Goal: Task Accomplishment & Management: Use online tool/utility

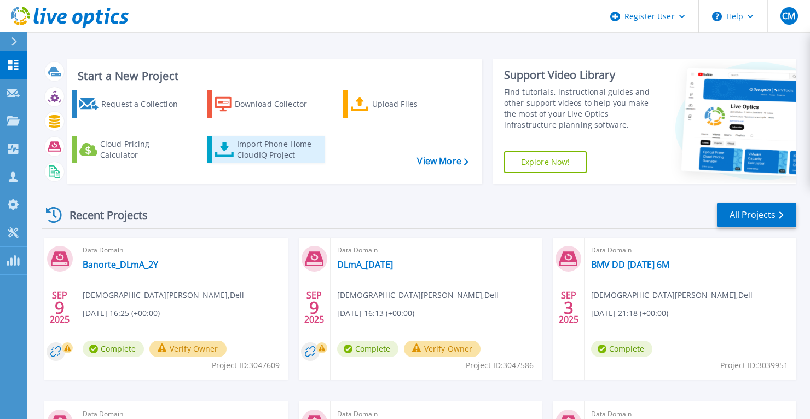
click at [251, 155] on div "Import Phone Home CloudIQ Project" at bounding box center [279, 149] width 85 height 22
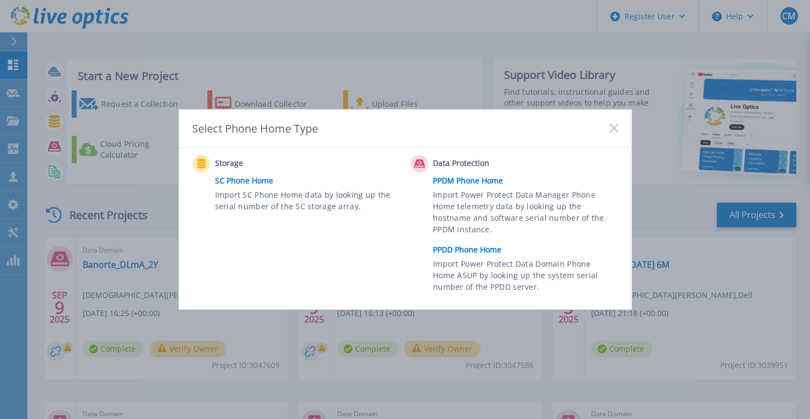
click at [444, 247] on link "PPDD Phone Home" at bounding box center [528, 249] width 190 height 16
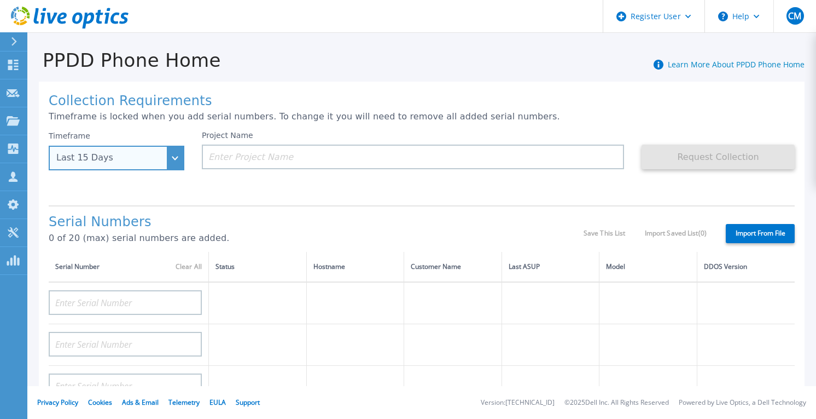
click at [178, 155] on div "Last 15 Days" at bounding box center [117, 158] width 136 height 25
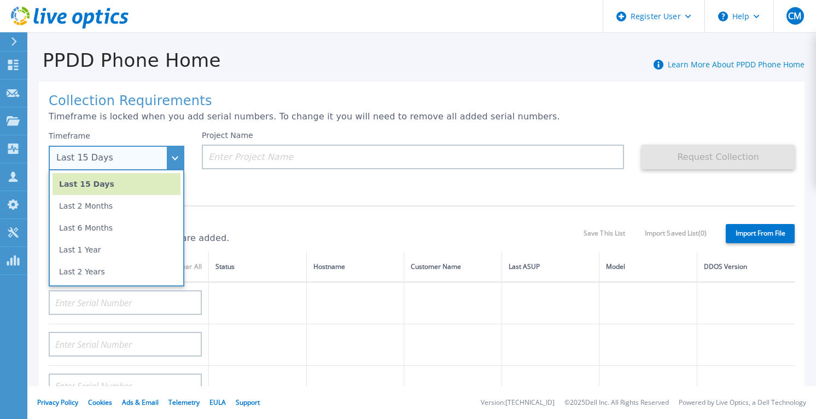
click at [178, 155] on div "Last 15 Days" at bounding box center [117, 158] width 136 height 25
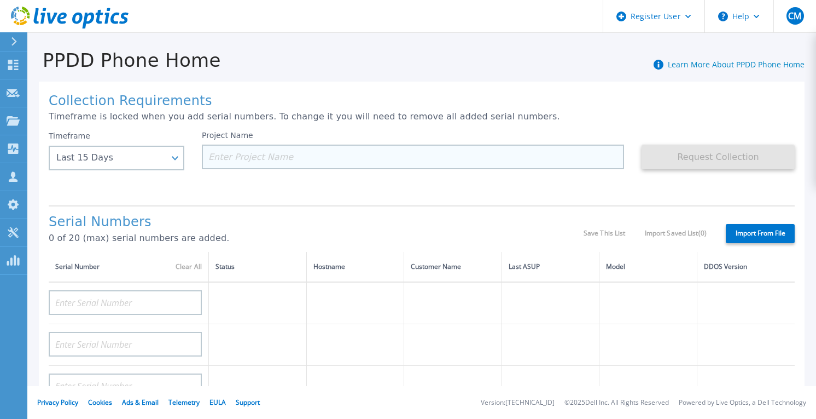
click at [274, 154] on input at bounding box center [413, 156] width 422 height 25
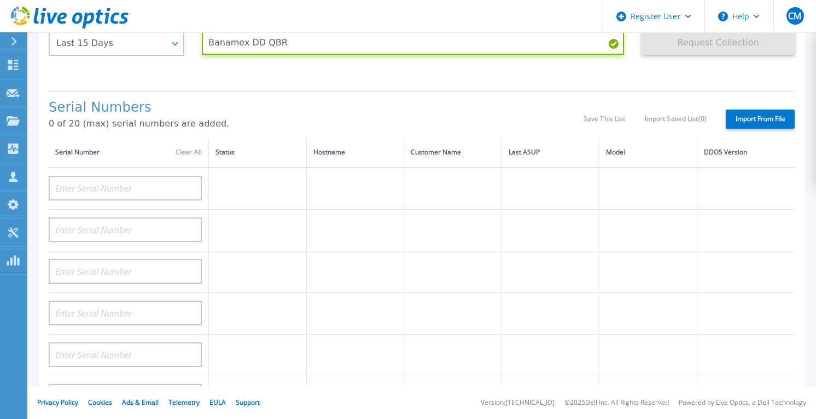
scroll to position [175, 0]
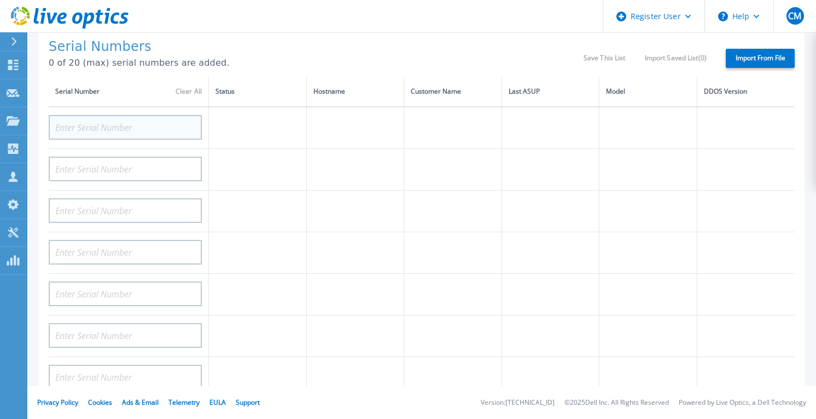
type input "Banamex DD QBR"
click at [109, 125] on input at bounding box center [125, 127] width 153 height 25
paste input "APM00221021541"
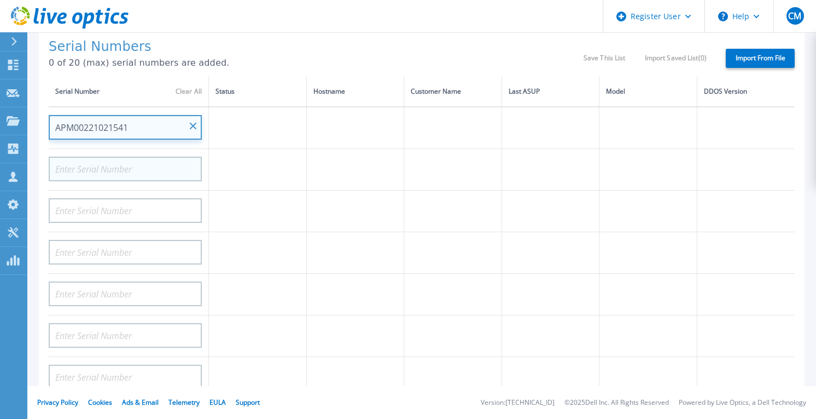
type input "APM00221021541"
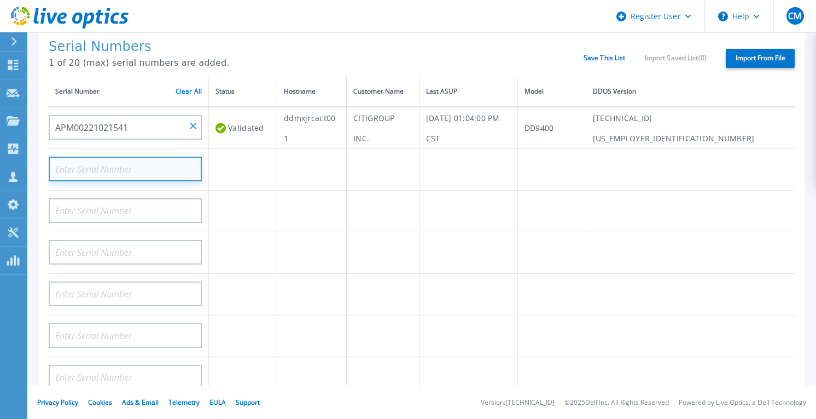
click at [121, 173] on input at bounding box center [125, 168] width 153 height 25
paste input "APM00221021542"
type input "APM00221021542"
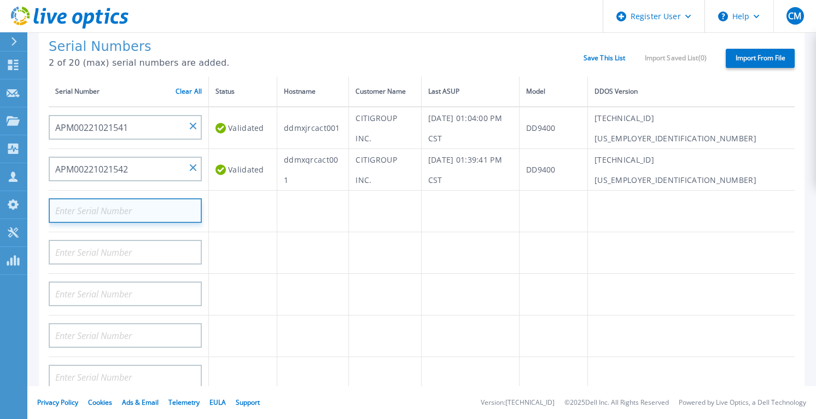
click at [101, 210] on input at bounding box center [125, 210] width 153 height 25
paste input "APM00190314079"
type input "APM00190314079"
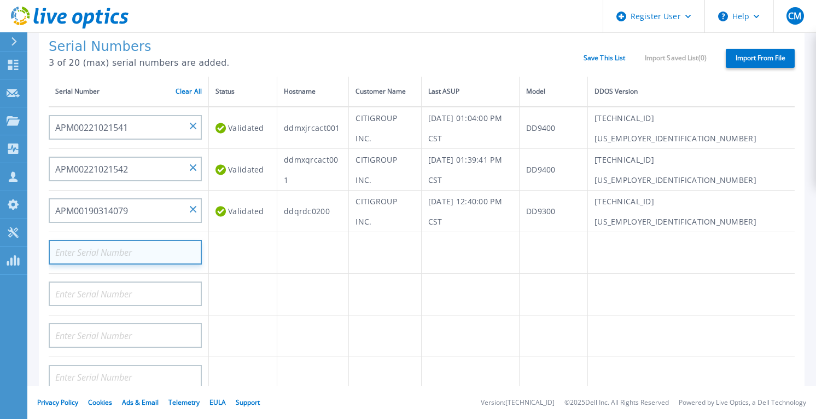
click at [133, 248] on input at bounding box center [125, 252] width 153 height 25
paste input "APM00201728806"
type input "APM00201728806"
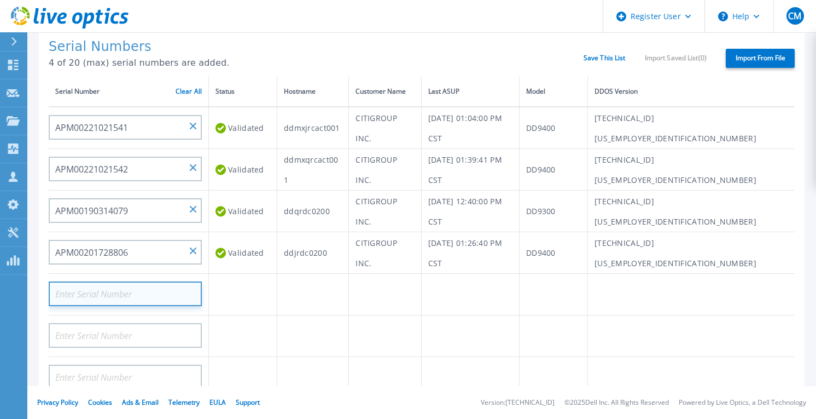
click at [96, 283] on input at bounding box center [125, 293] width 153 height 25
paste input "APM00222438537"
type input "APM00222438537"
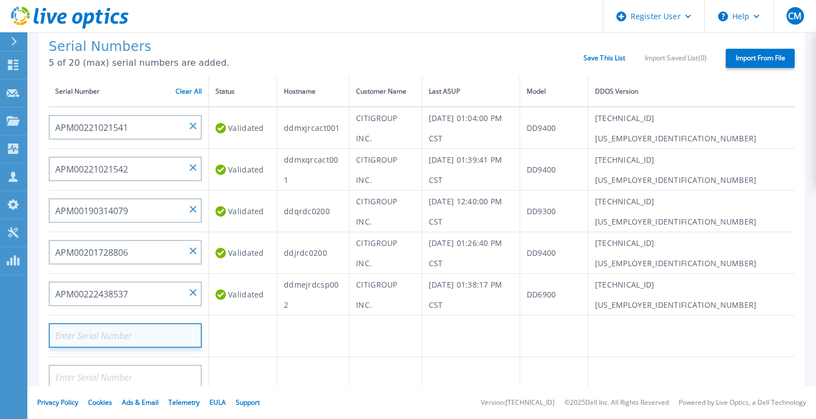
click at [140, 333] on input at bounding box center [125, 335] width 153 height 25
paste input "APM00222438538"
type input "APM00222438538"
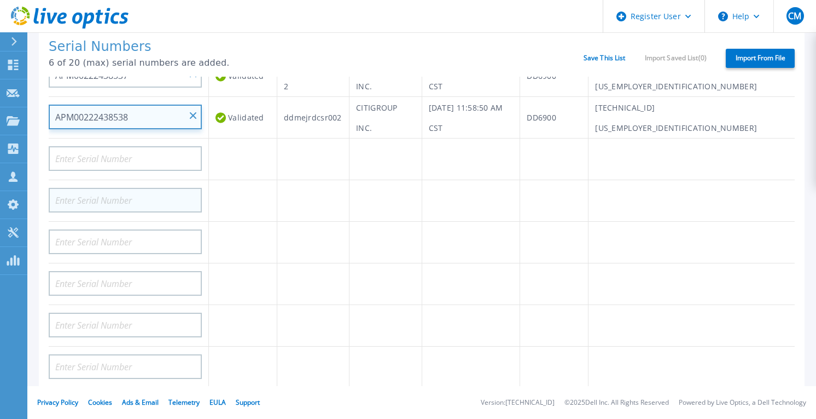
scroll to position [219, 0]
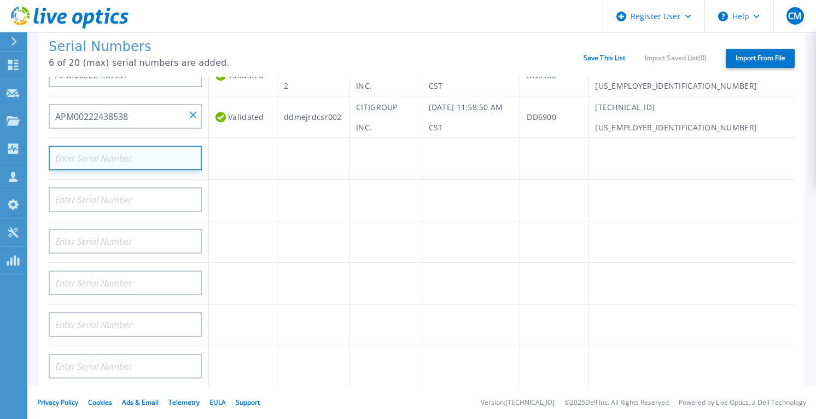
click at [125, 151] on input at bounding box center [125, 158] width 153 height 25
paste input "APM00222438540"
type input "APM00222438540"
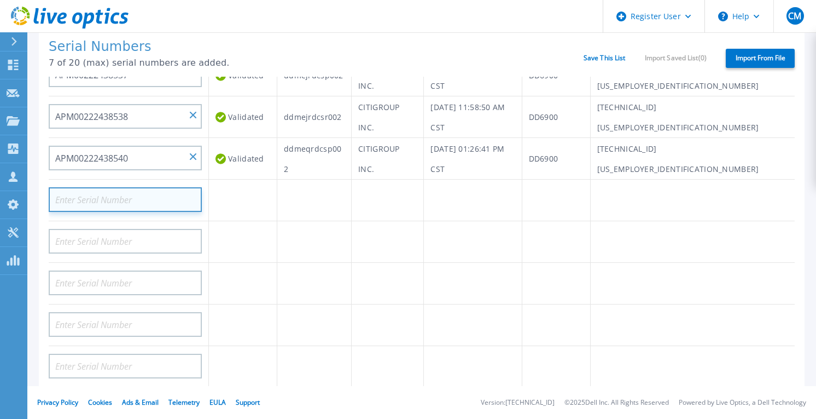
click at [127, 199] on input at bounding box center [125, 199] width 153 height 25
paste input "APM00222439603"
type input "APM00222439603"
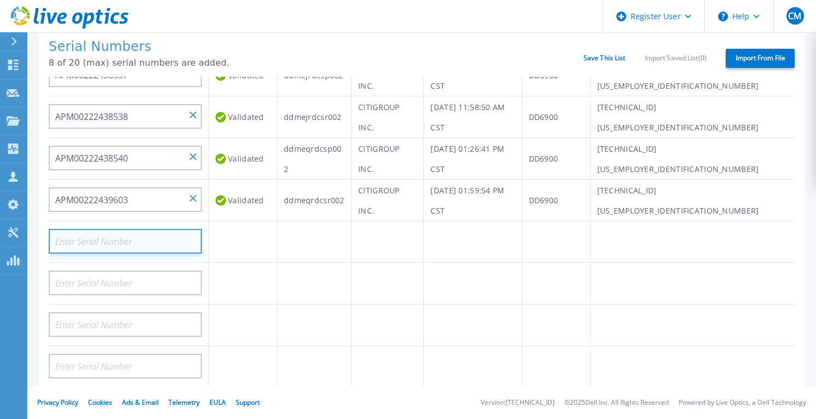
click at [133, 243] on input at bounding box center [125, 241] width 153 height 25
paste input "APM00184407858"
type input "APM00184407858"
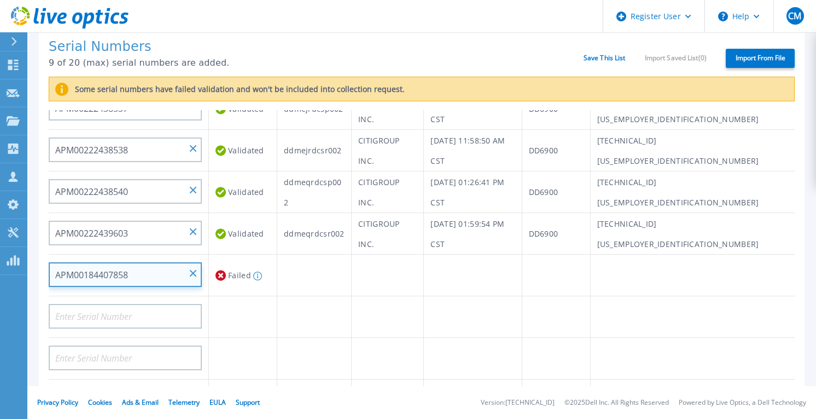
click at [114, 271] on input "APM00184407858" at bounding box center [125, 274] width 153 height 25
click at [108, 269] on input "APM00184407858" at bounding box center [125, 274] width 153 height 25
click at [109, 269] on input "APM00184407858" at bounding box center [125, 274] width 153 height 25
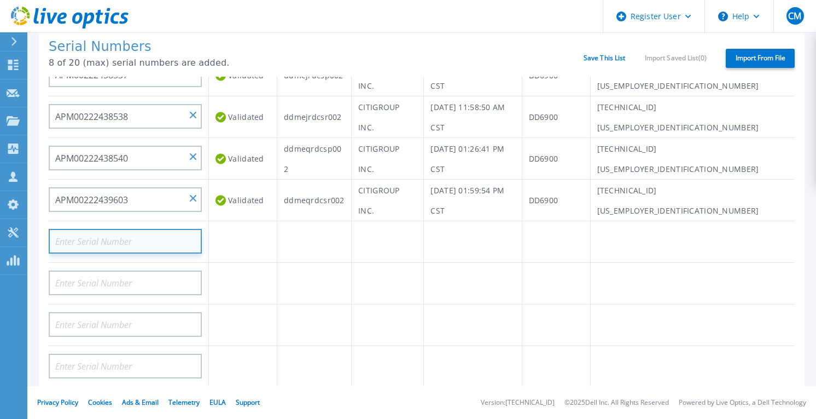
click at [111, 239] on input at bounding box center [125, 241] width 153 height 25
paste input "APM00184407859"
type input "APM00184407859"
click at [140, 244] on input at bounding box center [125, 241] width 153 height 25
paste input "APM00215300644"
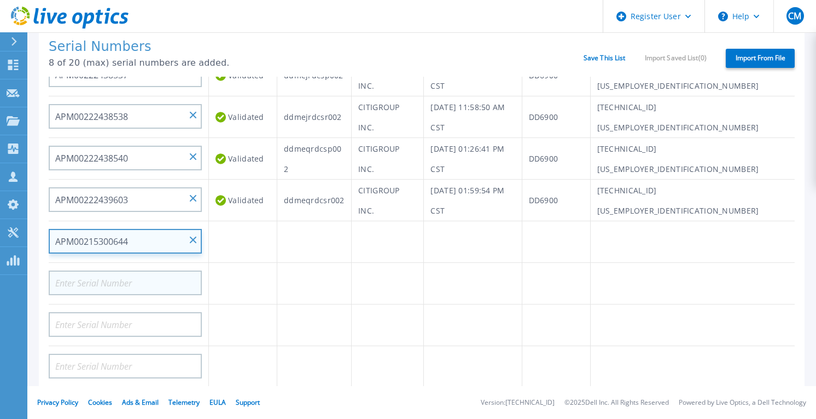
type input "APM00215300644"
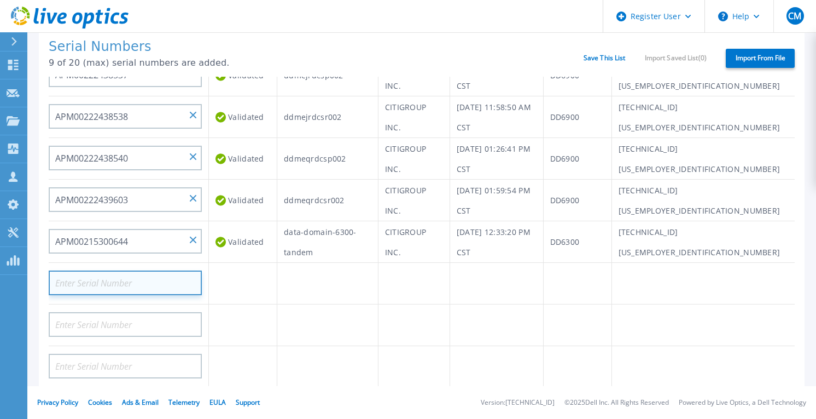
click at [123, 282] on input at bounding box center [125, 282] width 153 height 25
paste input "APM00224402620"
type input "APM00224402620"
paste input "APM00234508103"
type input "APM00234508103"
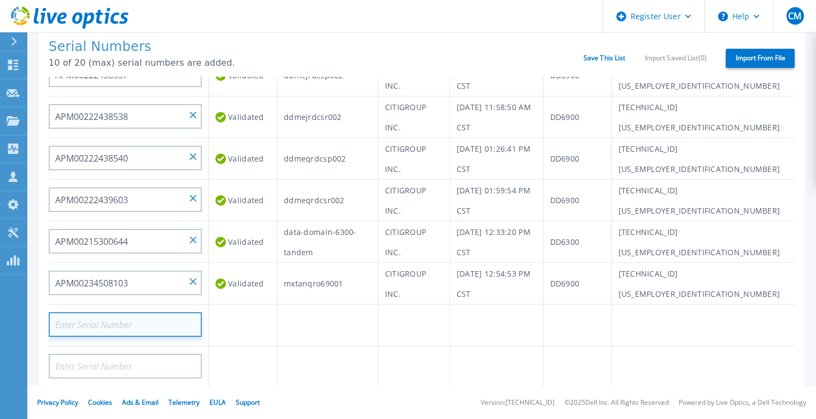
click at [114, 326] on input at bounding box center [125, 324] width 153 height 25
paste input "APM00234508103"
type input "APM00234508103"
click at [133, 321] on input at bounding box center [125, 324] width 153 height 25
paste input "APM00235205831"
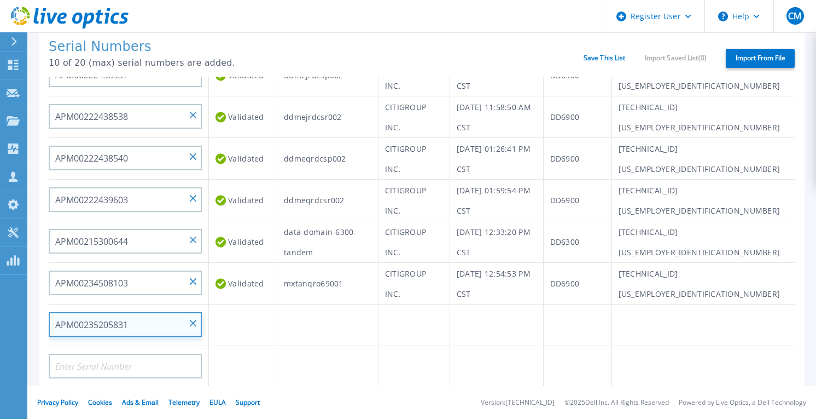
type input "APM00235205831"
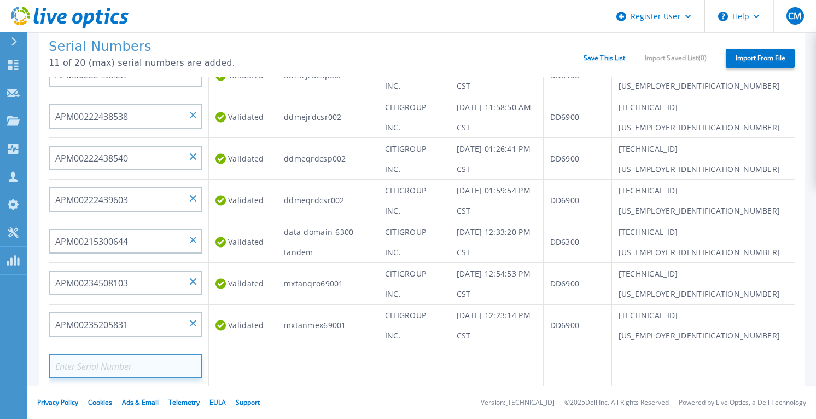
click at [127, 363] on input at bounding box center [125, 365] width 153 height 25
paste input "APM00193515725"
type input "APM00193515725"
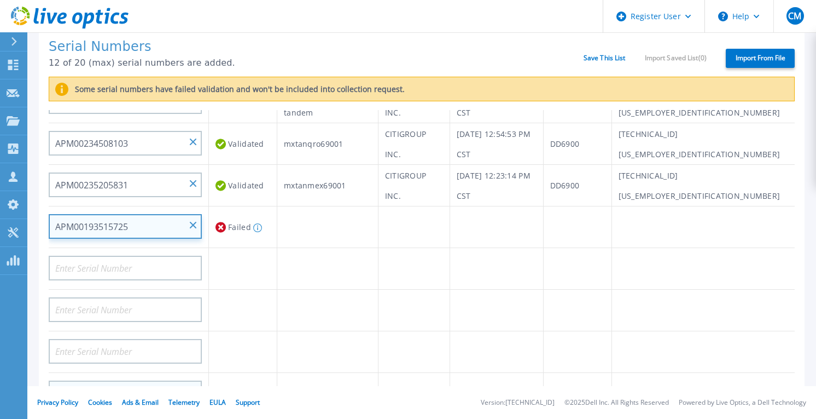
scroll to position [435, 0]
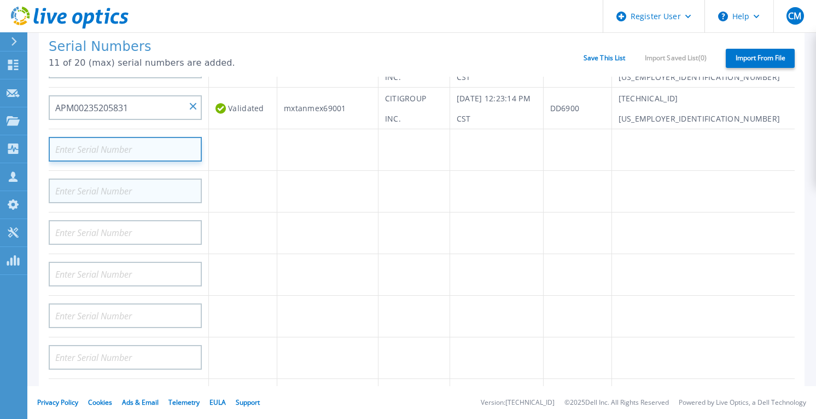
paste input "APM00193522046"
type input "APM00193522046"
paste input "APM00234313713"
type input "APM00234313713"
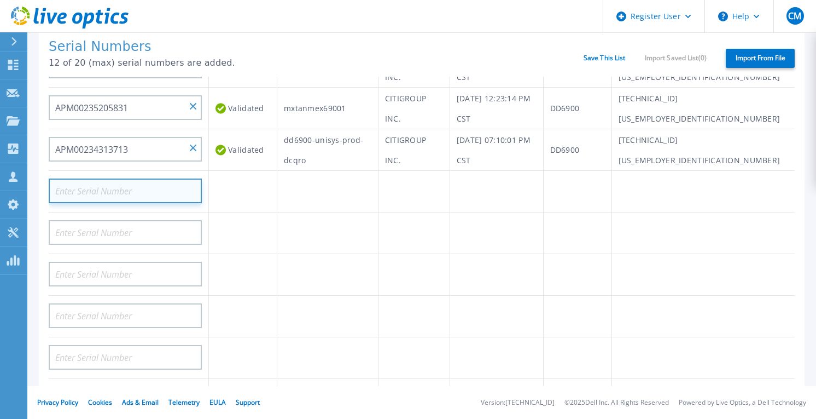
click at [115, 184] on input at bounding box center [125, 190] width 153 height 25
paste input "APM00234410718"
type input "APM00234410718"
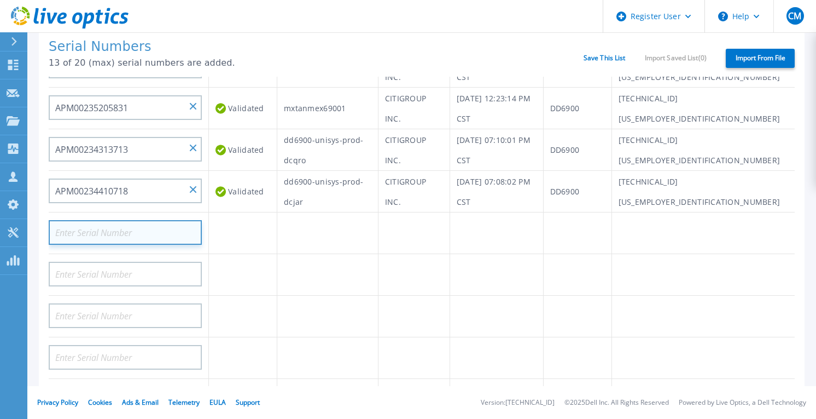
click at [127, 228] on input at bounding box center [125, 232] width 153 height 25
paste input "APM00234411948"
type input "APM00234411948"
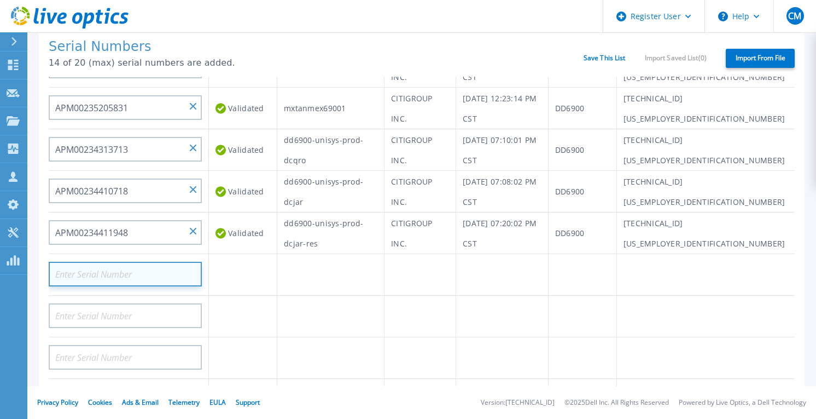
click at [113, 271] on input at bounding box center [125, 274] width 153 height 25
paste input "APM00234507789"
type input "APM00234507789"
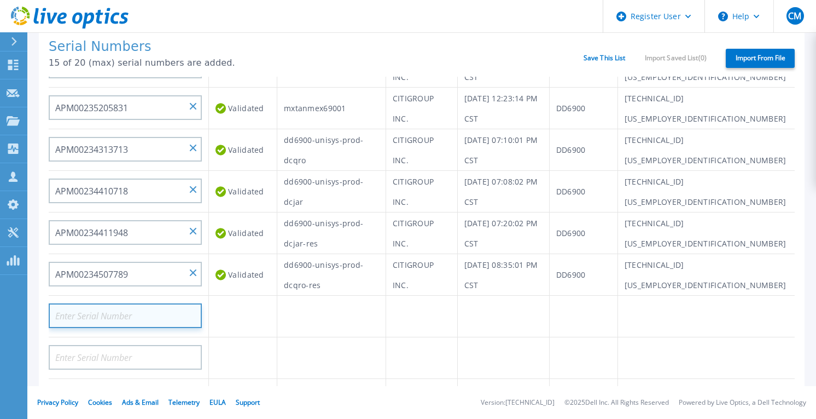
click at [134, 313] on input at bounding box center [125, 315] width 153 height 25
paste input "APM00234608922"
type input "APM00234608922"
click at [229, 318] on td at bounding box center [243, 316] width 68 height 42
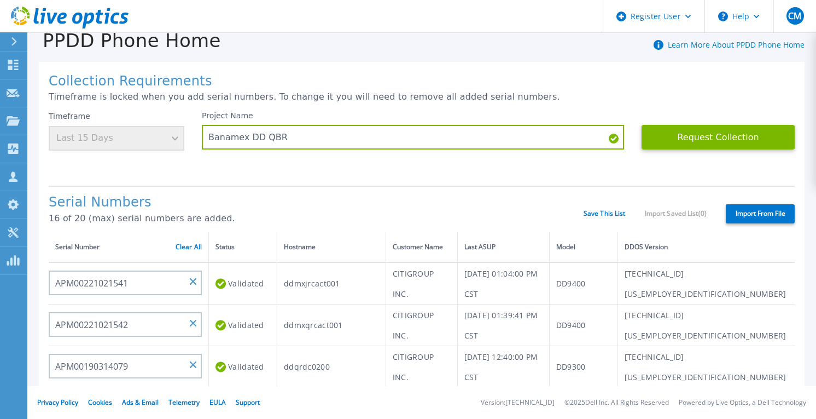
scroll to position [19, 0]
click at [716, 140] on button "Request Collection" at bounding box center [718, 137] width 153 height 25
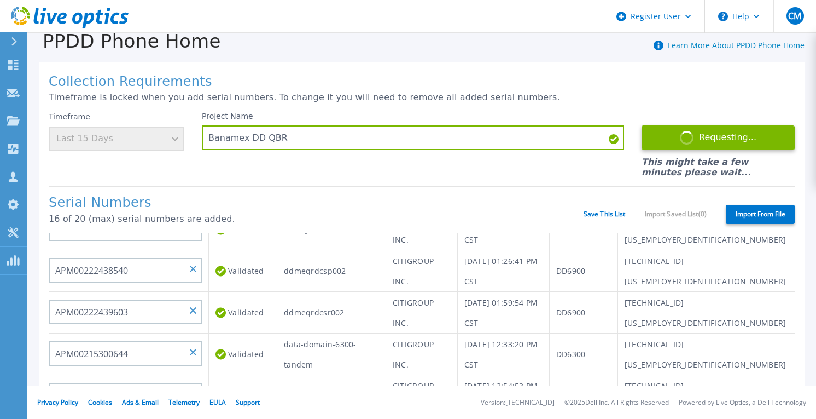
scroll to position [435, 0]
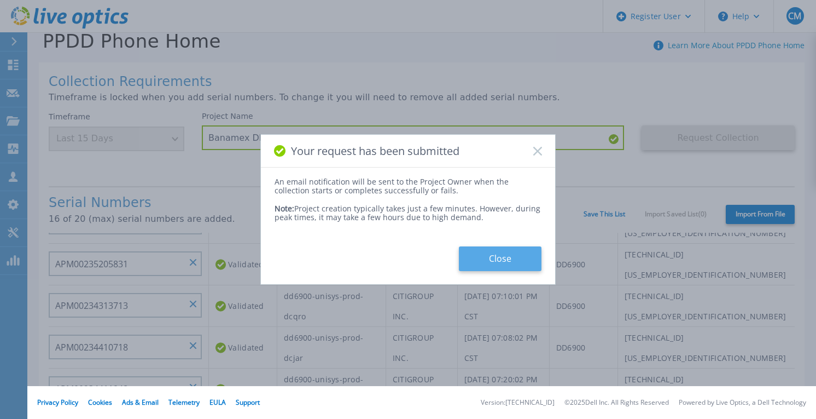
click at [494, 258] on button "Close" at bounding box center [500, 258] width 83 height 25
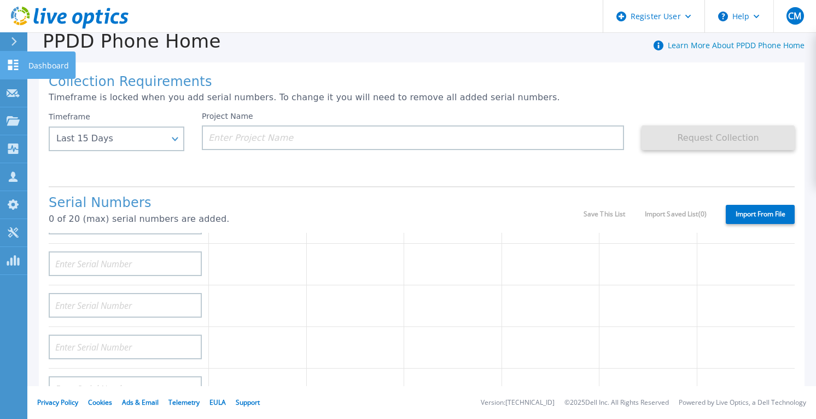
click at [9, 62] on icon at bounding box center [13, 65] width 10 height 10
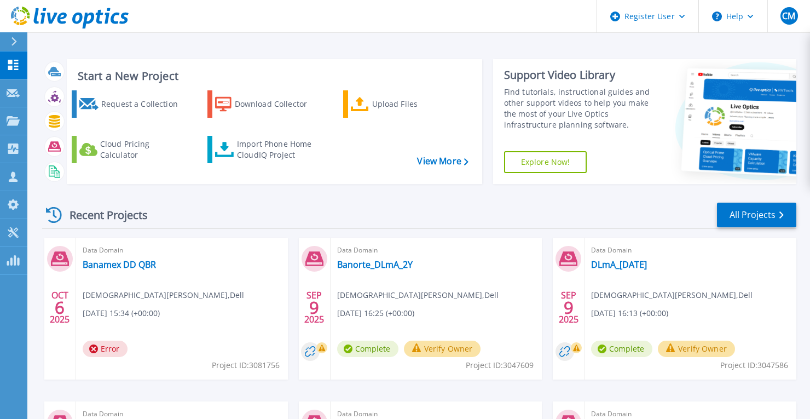
click at [187, 330] on div "Data Domain Banamex DD QBR Christian Molina , Dell 10/06/2025, 15:34 (+00:00) E…" at bounding box center [182, 308] width 212 height 142
click at [107, 266] on link "Banamex DD QBR" at bounding box center [119, 264] width 73 height 11
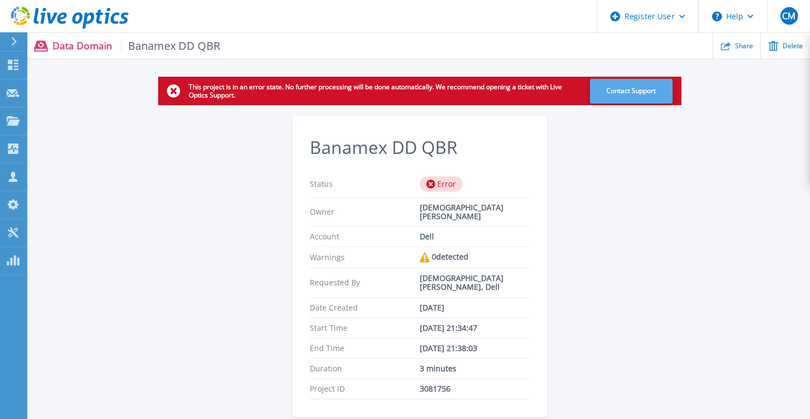
click at [629, 97] on button "Contact Support" at bounding box center [631, 91] width 83 height 25
drag, startPoint x: 451, startPoint y: 369, endPoint x: 306, endPoint y: 373, distance: 144.5
click at [306, 373] on section "Banamex DD QBR Status Error Owner Christian Molina Account Dell Warnings 0 dete…" at bounding box center [419, 265] width 255 height 301
copy div "Project ID 3081756"
click at [430, 384] on div "3081756" at bounding box center [475, 388] width 110 height 9
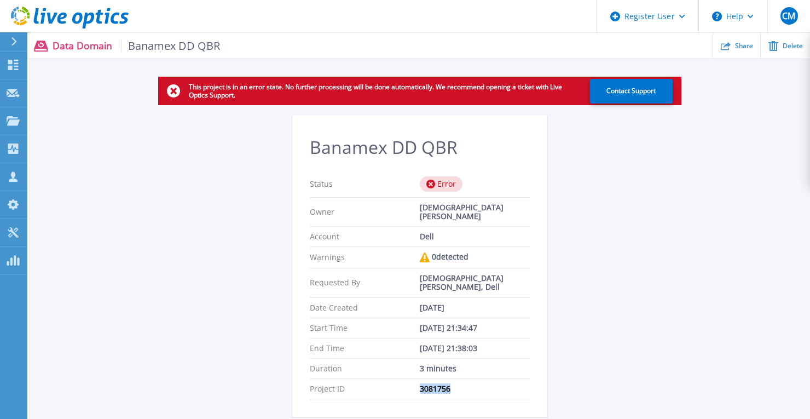
click at [430, 384] on div "3081756" at bounding box center [475, 388] width 110 height 9
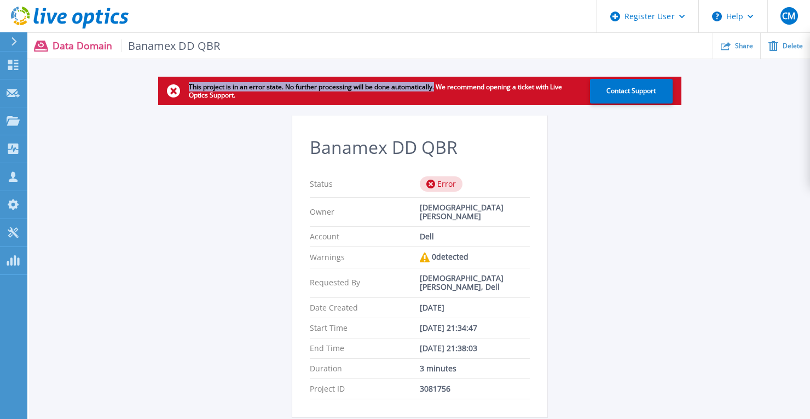
drag, startPoint x: 189, startPoint y: 88, endPoint x: 434, endPoint y: 88, distance: 244.6
click at [434, 88] on p "This project is in an error state. No further processing will be done automatic…" at bounding box center [383, 91] width 388 height 16
copy p "This project is in an error state. No further processing will be done automatic…"
click at [16, 92] on icon at bounding box center [13, 93] width 13 height 8
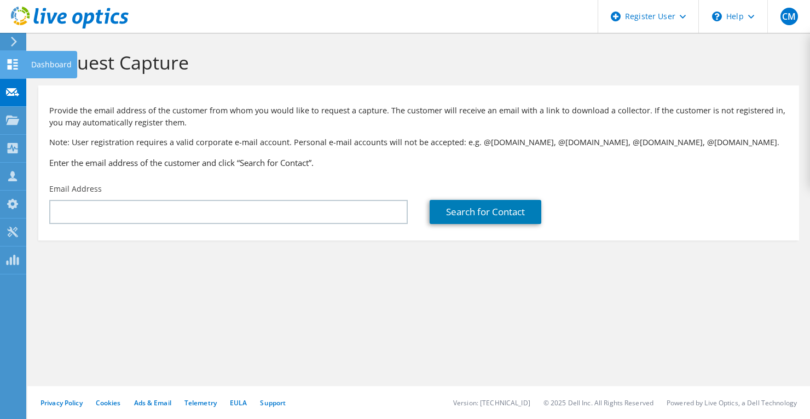
click at [14, 61] on icon at bounding box center [12, 64] width 13 height 10
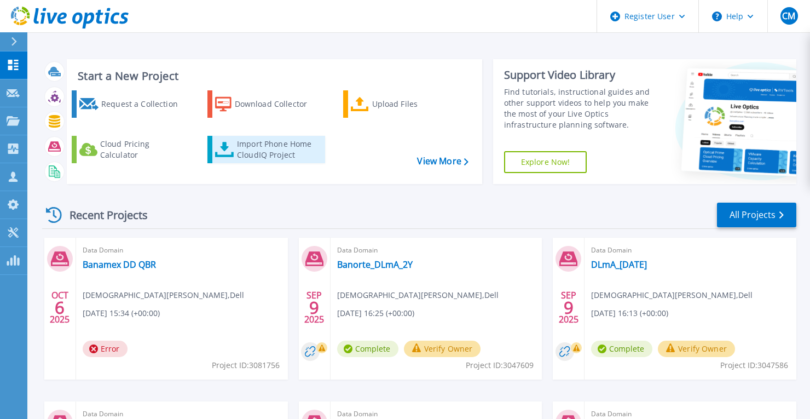
click at [275, 151] on div "Import Phone Home CloudIQ Project" at bounding box center [279, 149] width 85 height 22
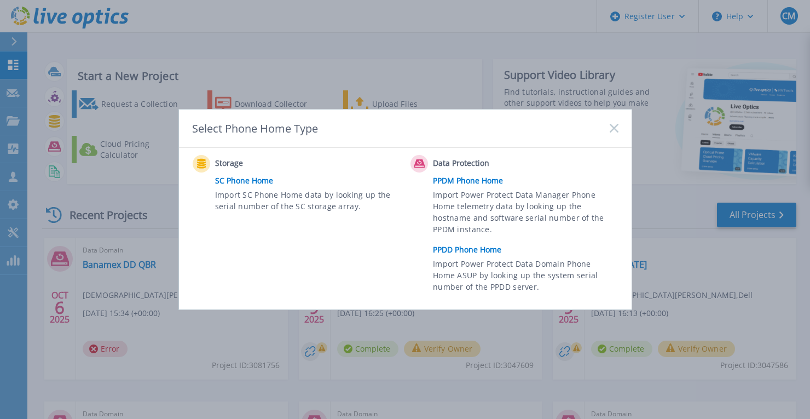
click at [490, 249] on link "PPDD Phone Home" at bounding box center [528, 249] width 190 height 16
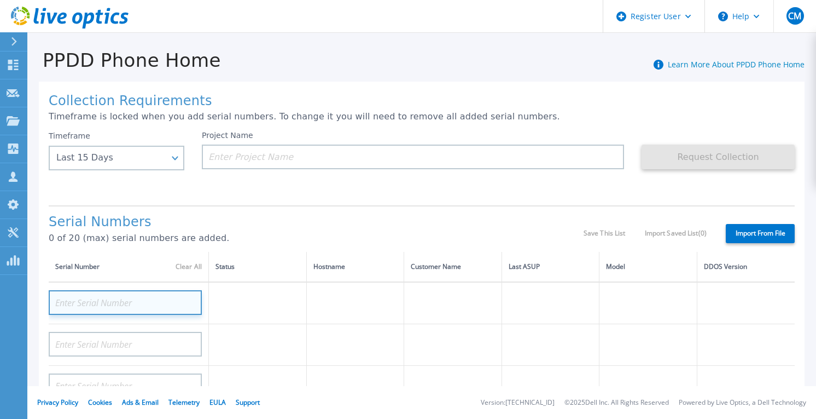
click at [131, 307] on input at bounding box center [125, 302] width 153 height 25
paste input "HJDBPR3"
type input "HJDBPR3"
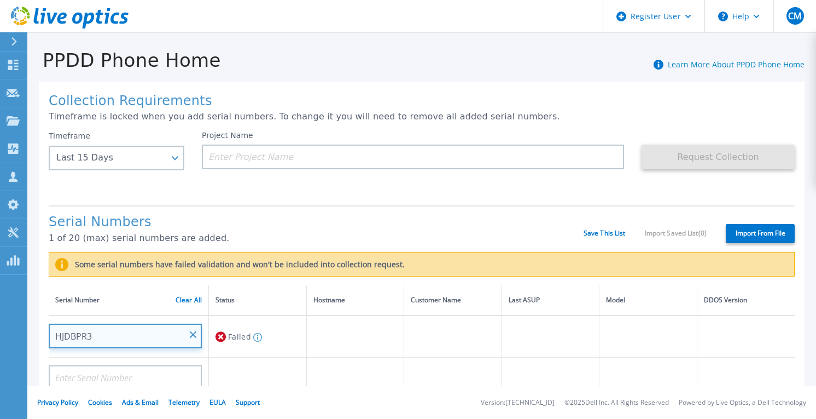
click at [125, 330] on input "HJDBPR3" at bounding box center [125, 335] width 153 height 25
drag, startPoint x: 125, startPoint y: 330, endPoint x: 193, endPoint y: 332, distance: 67.9
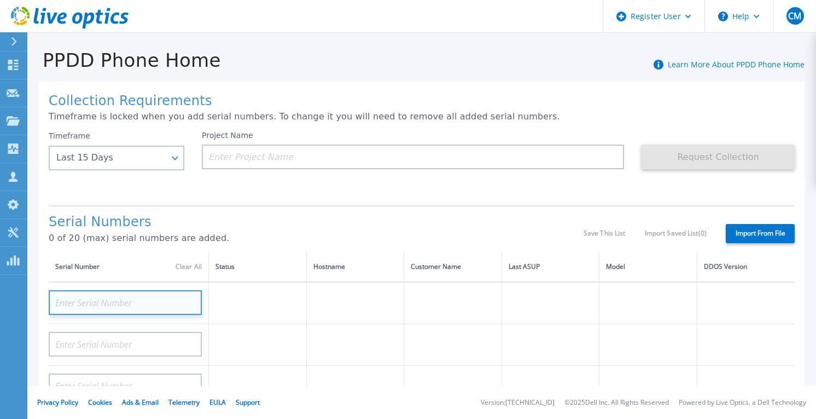
paste input "APM00230900268"
type input "APM00230900268"
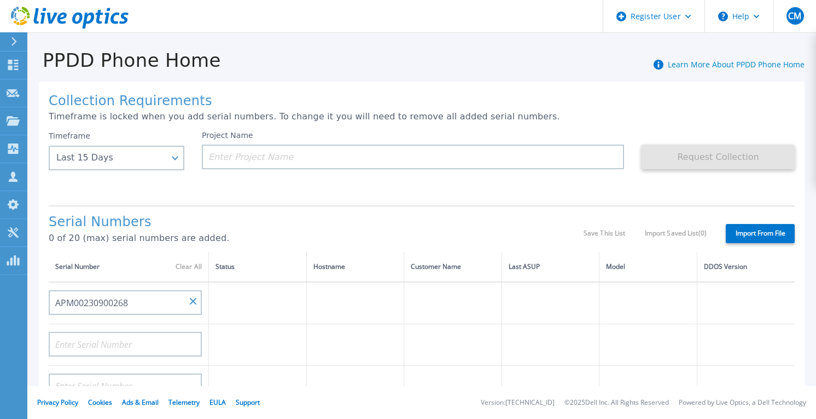
click at [283, 229] on h1 "Serial Numbers" at bounding box center [316, 221] width 535 height 15
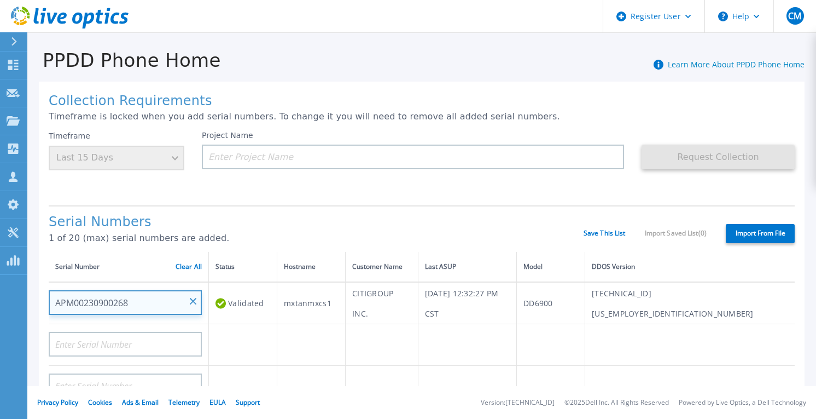
click at [187, 302] on input "APM00230900268" at bounding box center [125, 302] width 153 height 25
